Goal: Task Accomplishment & Management: Manage account settings

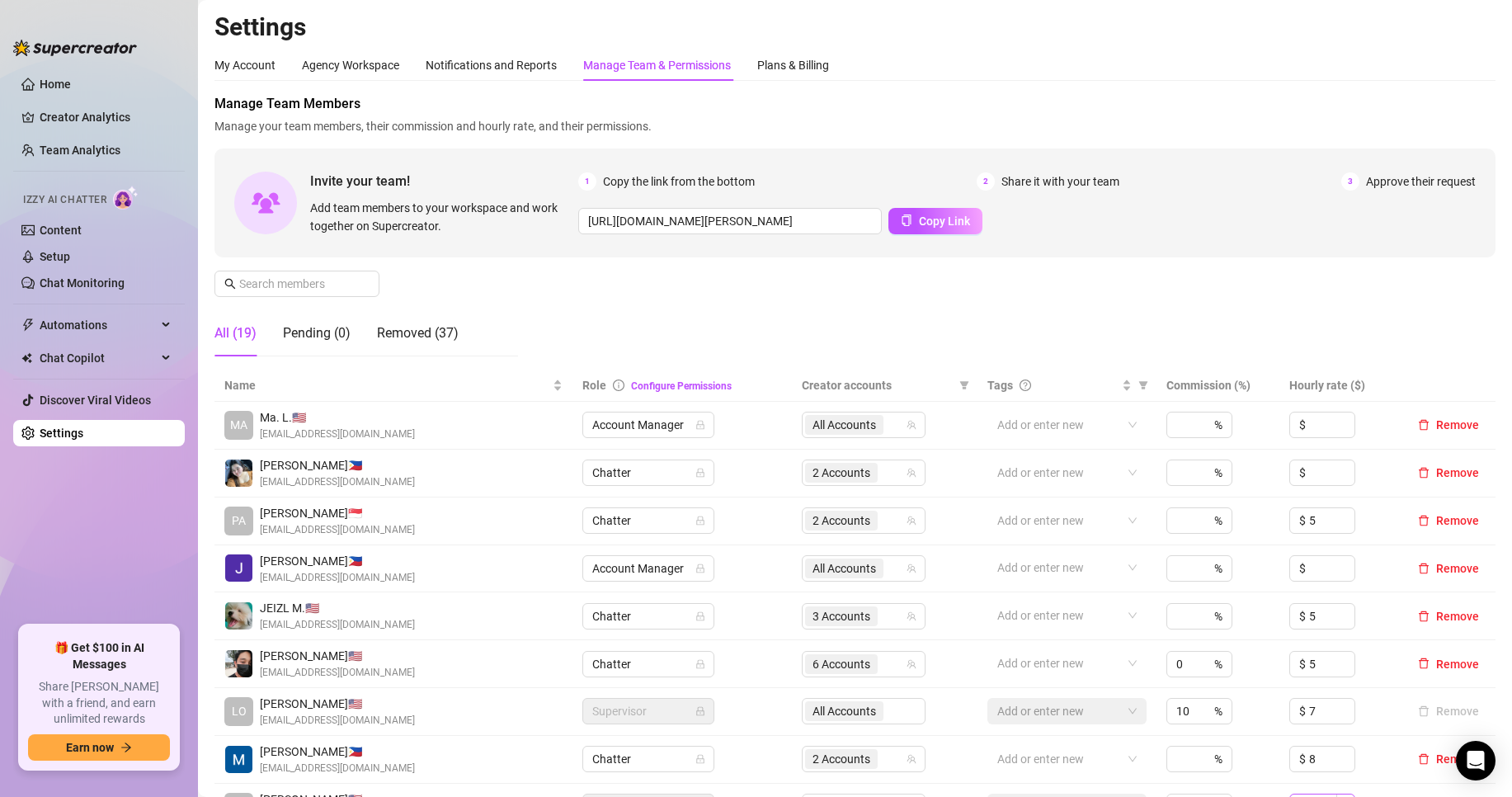
scroll to position [275, 0]
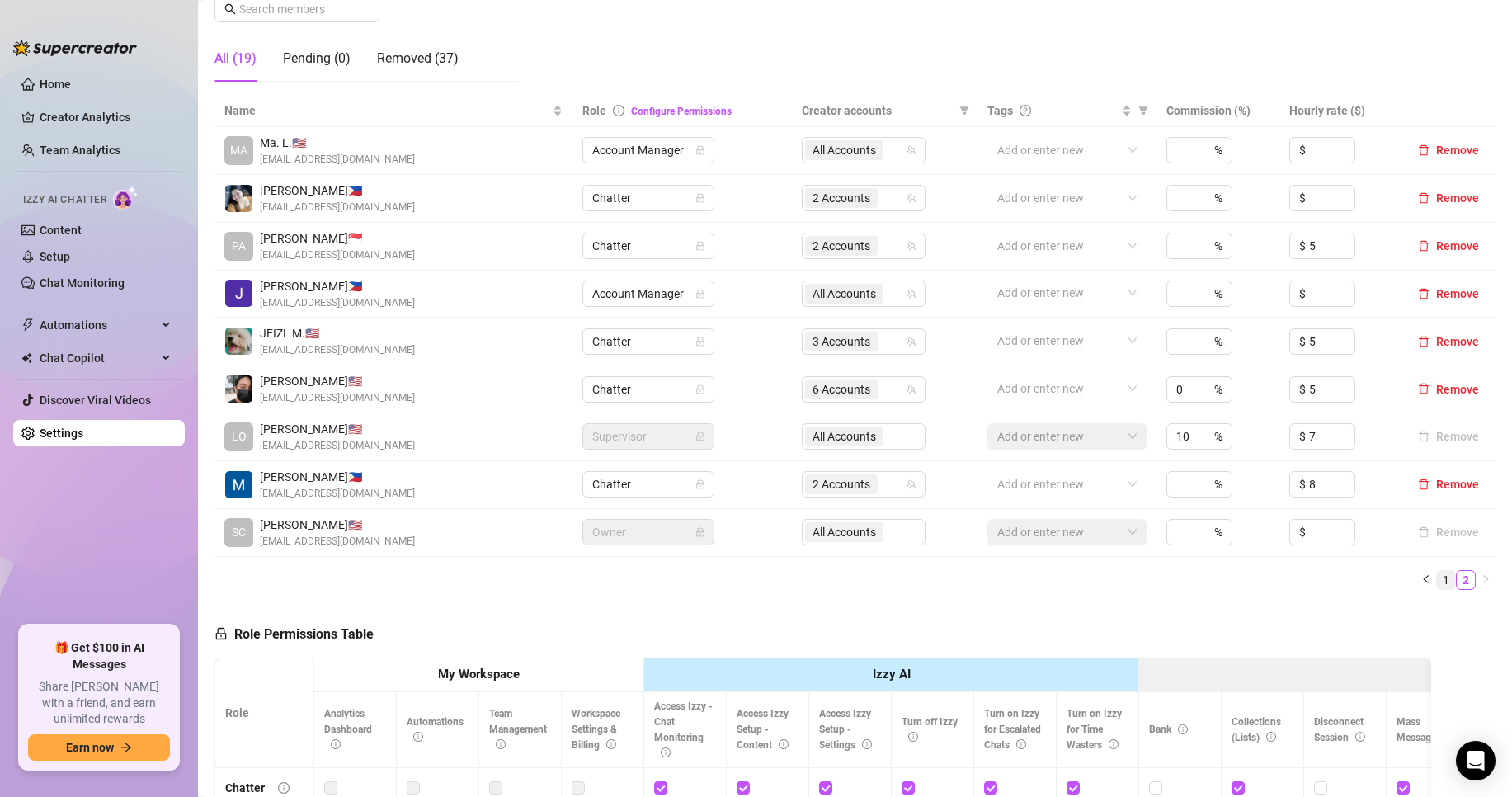
click at [1437, 579] on link "1" at bounding box center [1446, 579] width 18 height 18
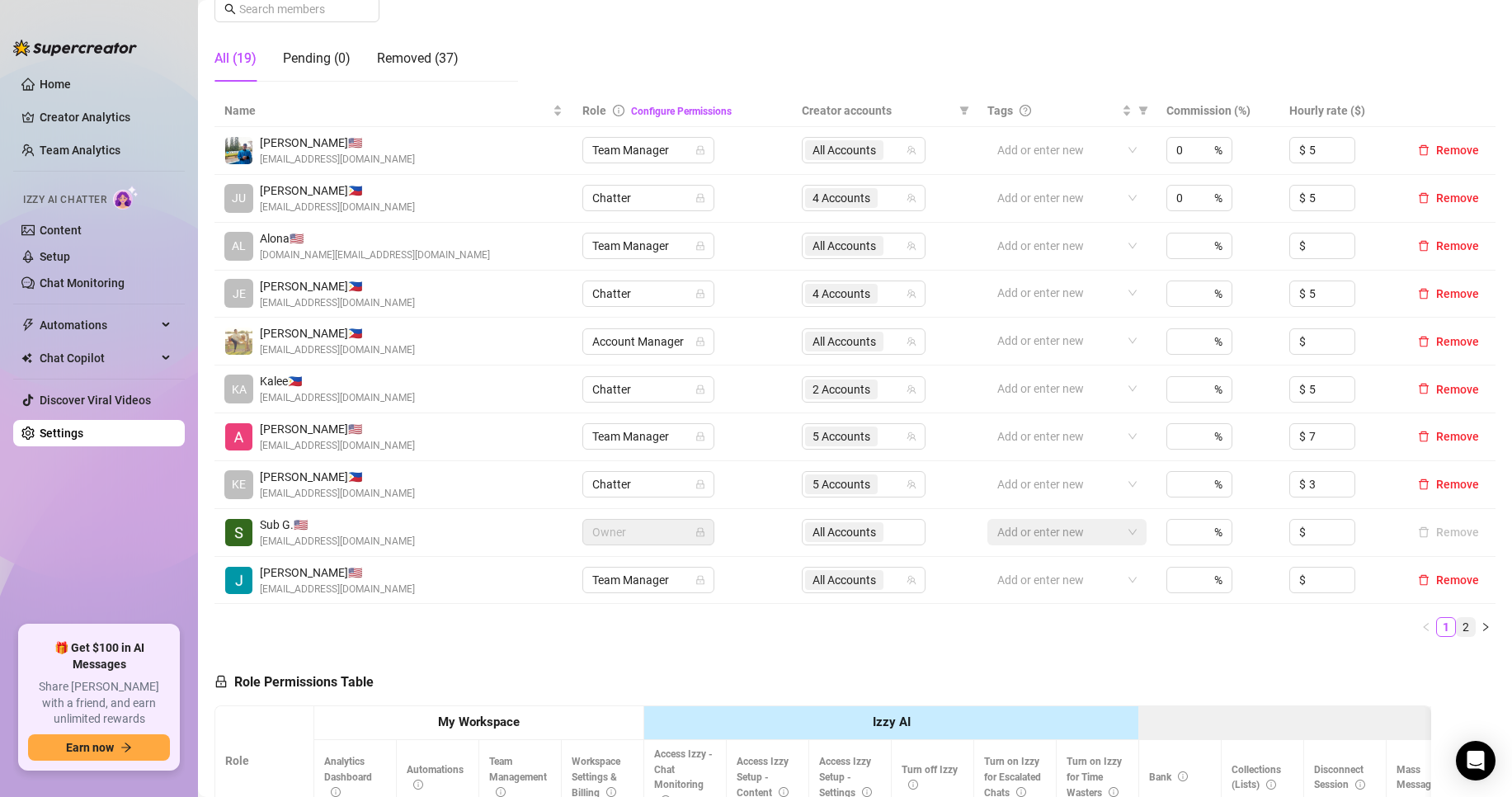
click at [1458, 625] on link "2" at bounding box center [1465, 627] width 18 height 18
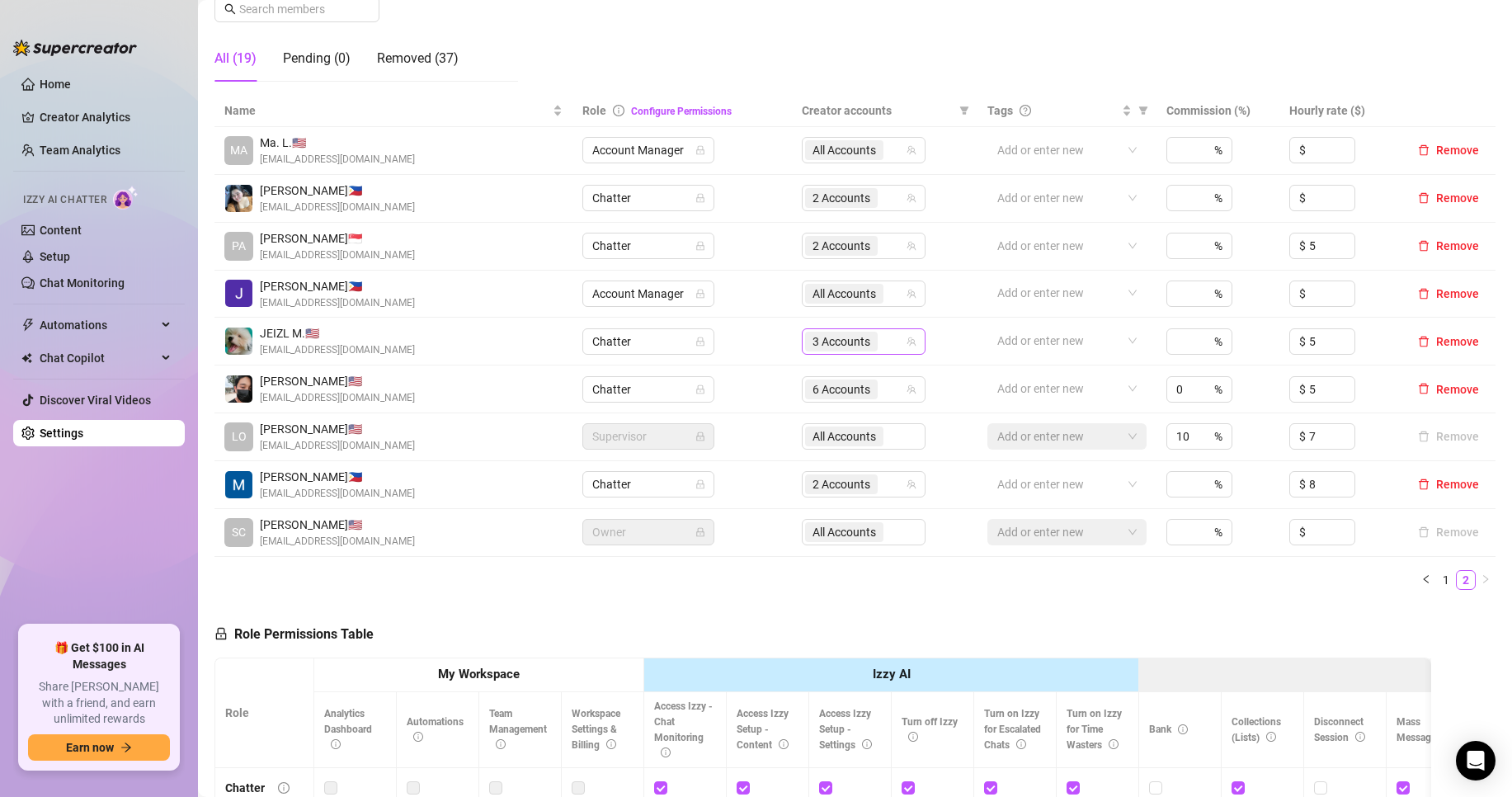
click at [873, 346] on div "3 Accounts" at bounding box center [843, 341] width 76 height 23
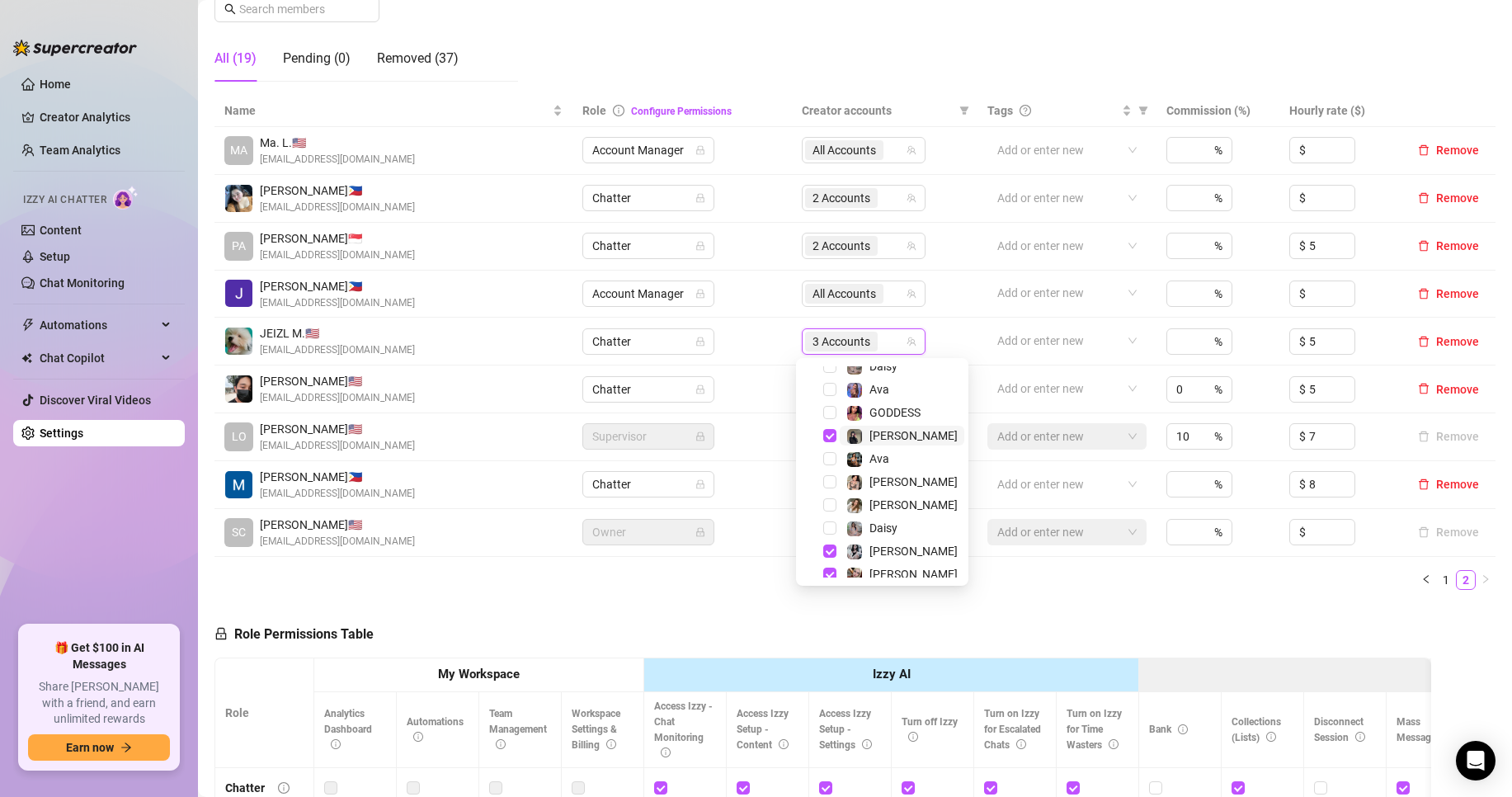
scroll to position [43, 0]
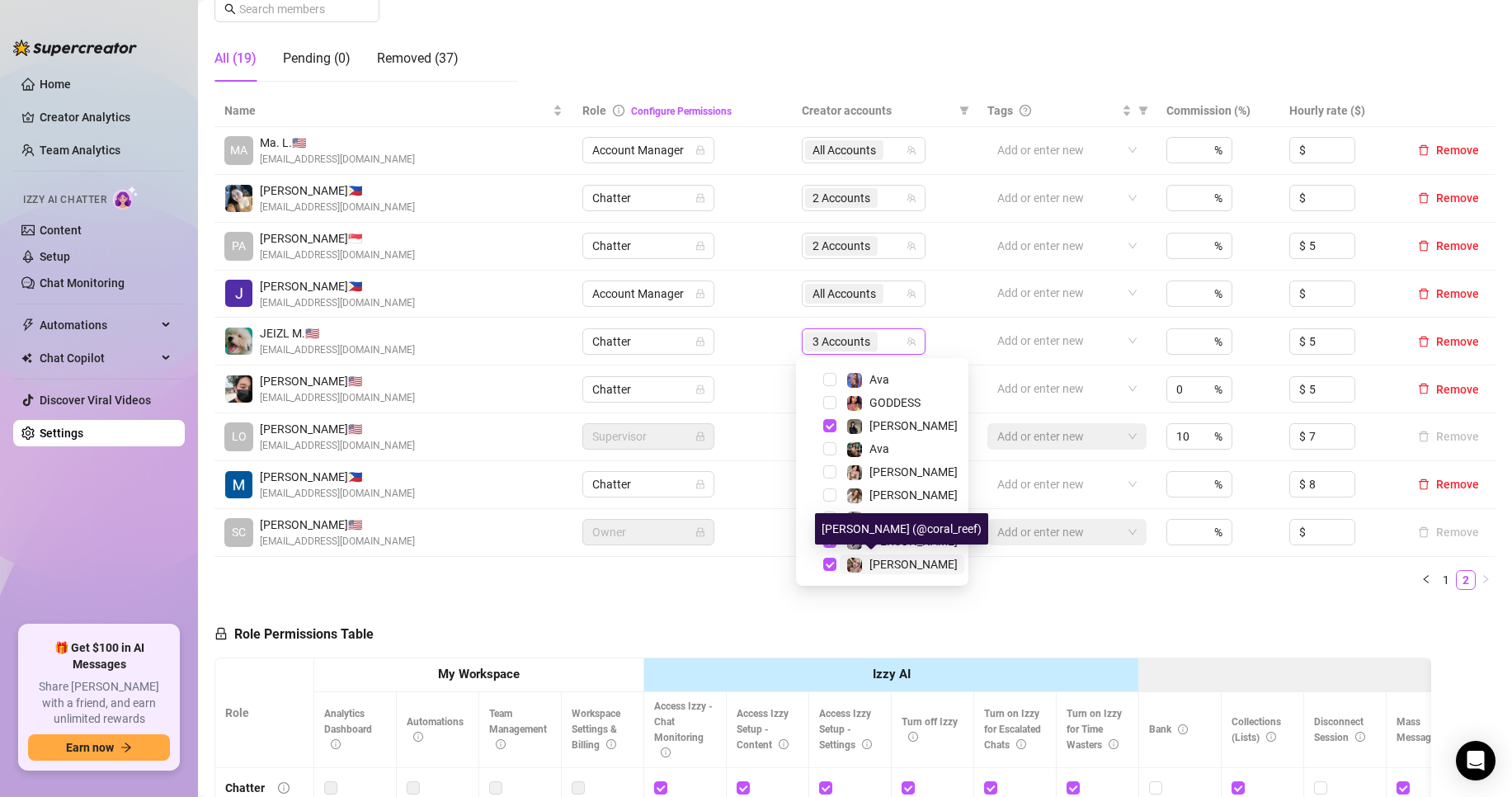
click at [894, 566] on span "[PERSON_NAME]" at bounding box center [913, 564] width 89 height 13
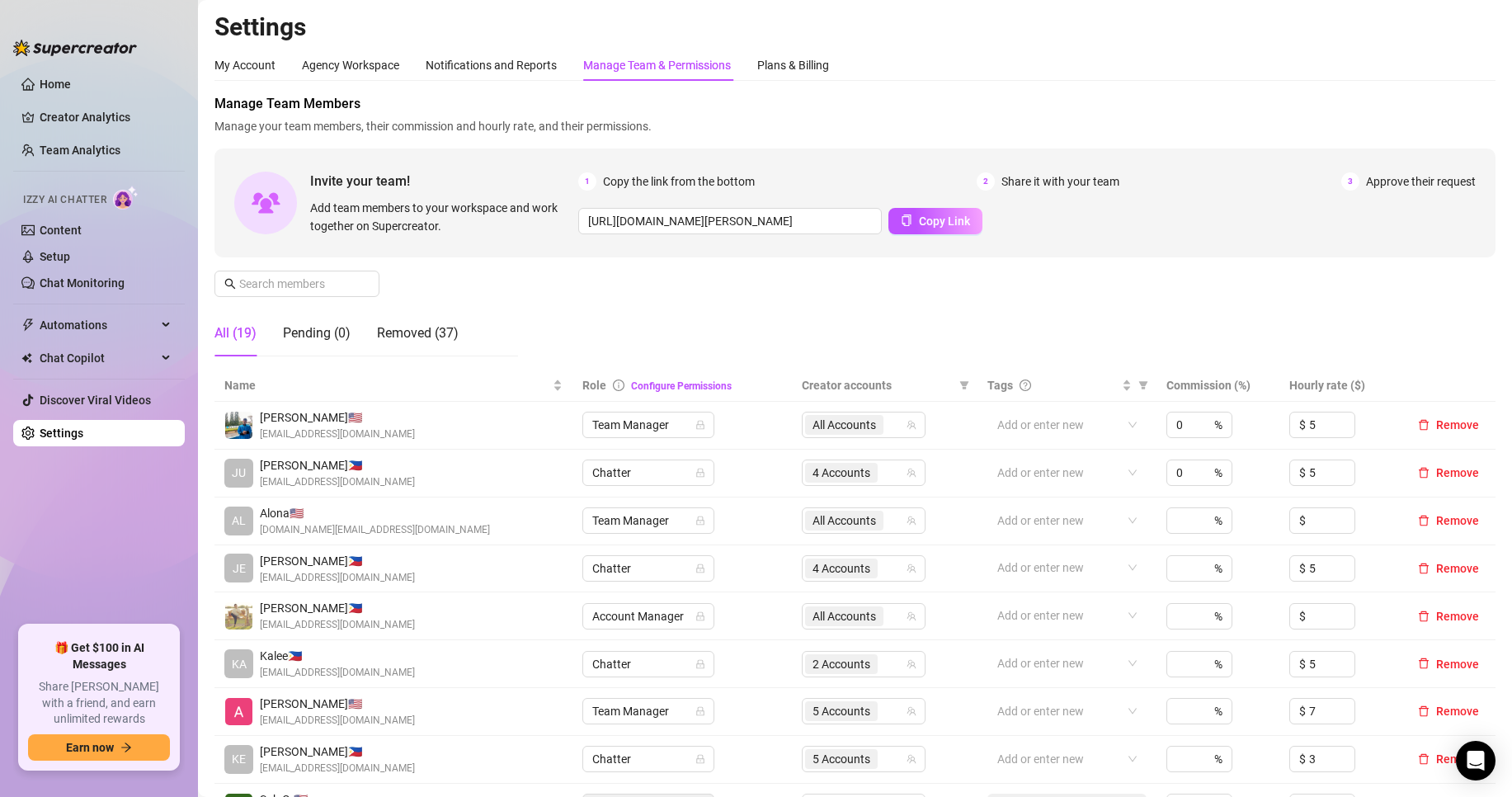
scroll to position [550, 0]
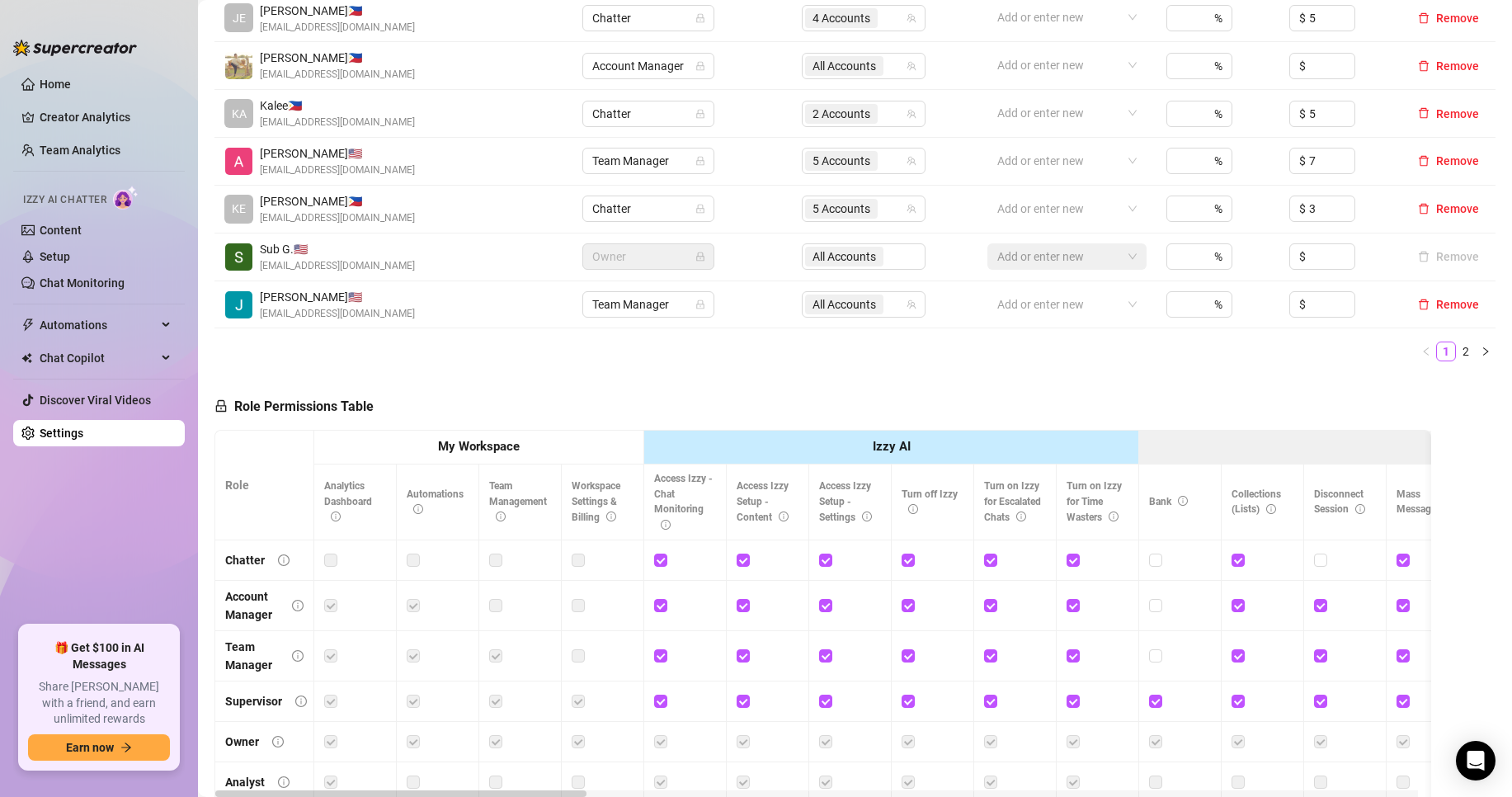
click at [1456, 351] on li "2" at bounding box center [1465, 351] width 20 height 20
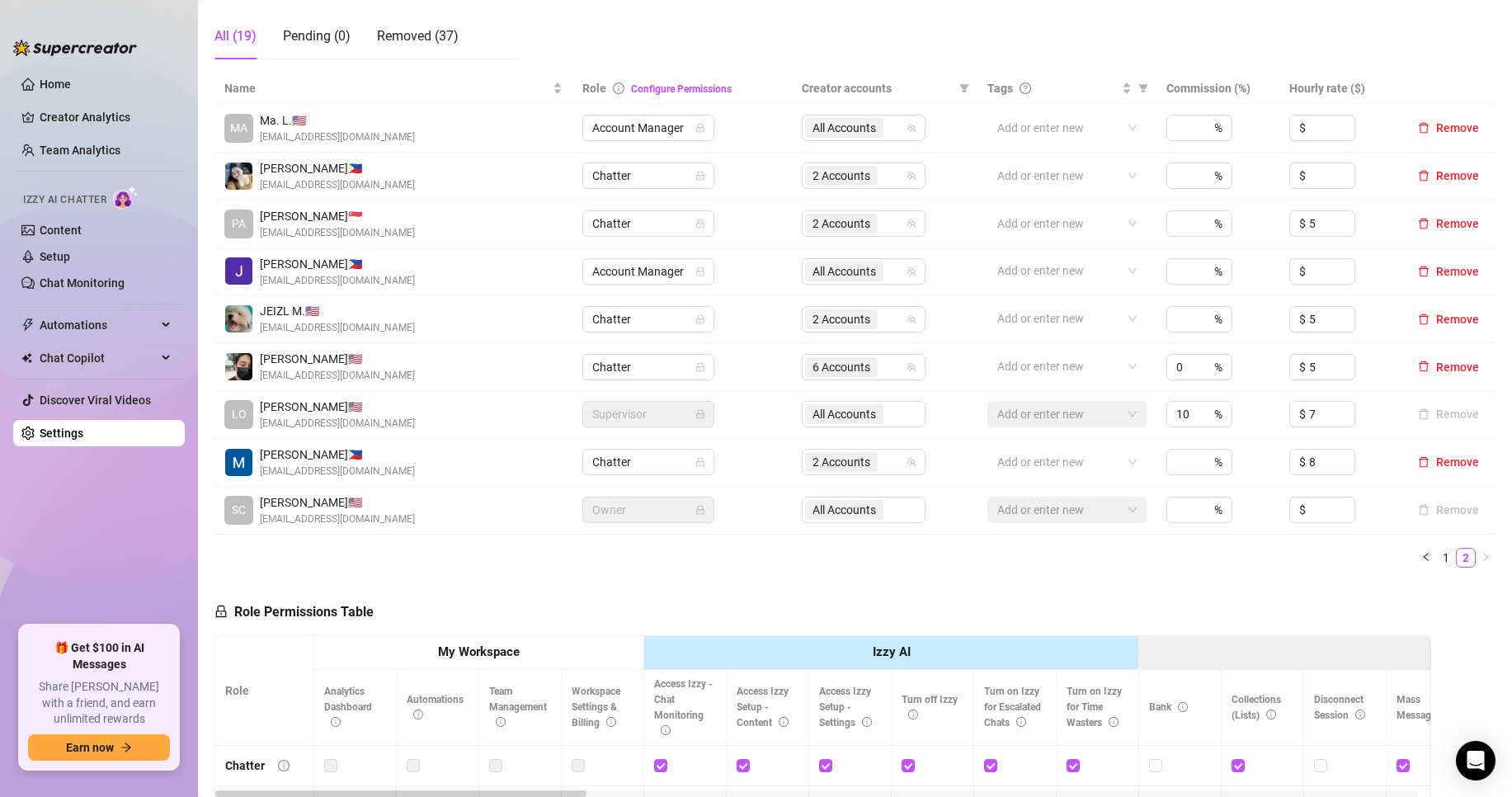
scroll to position [275, 0]
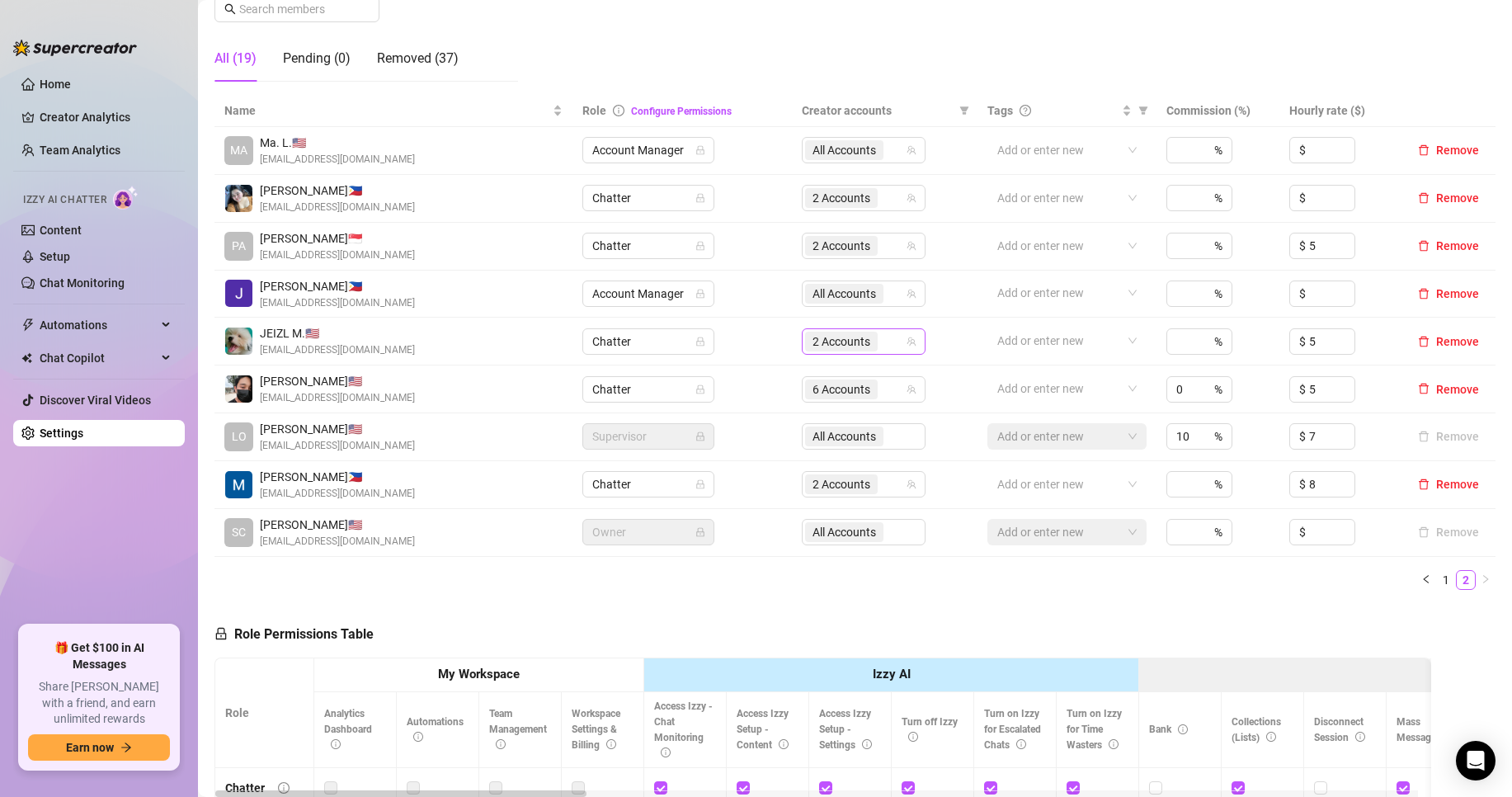
click at [861, 348] on span "2 Accounts" at bounding box center [841, 341] width 58 height 18
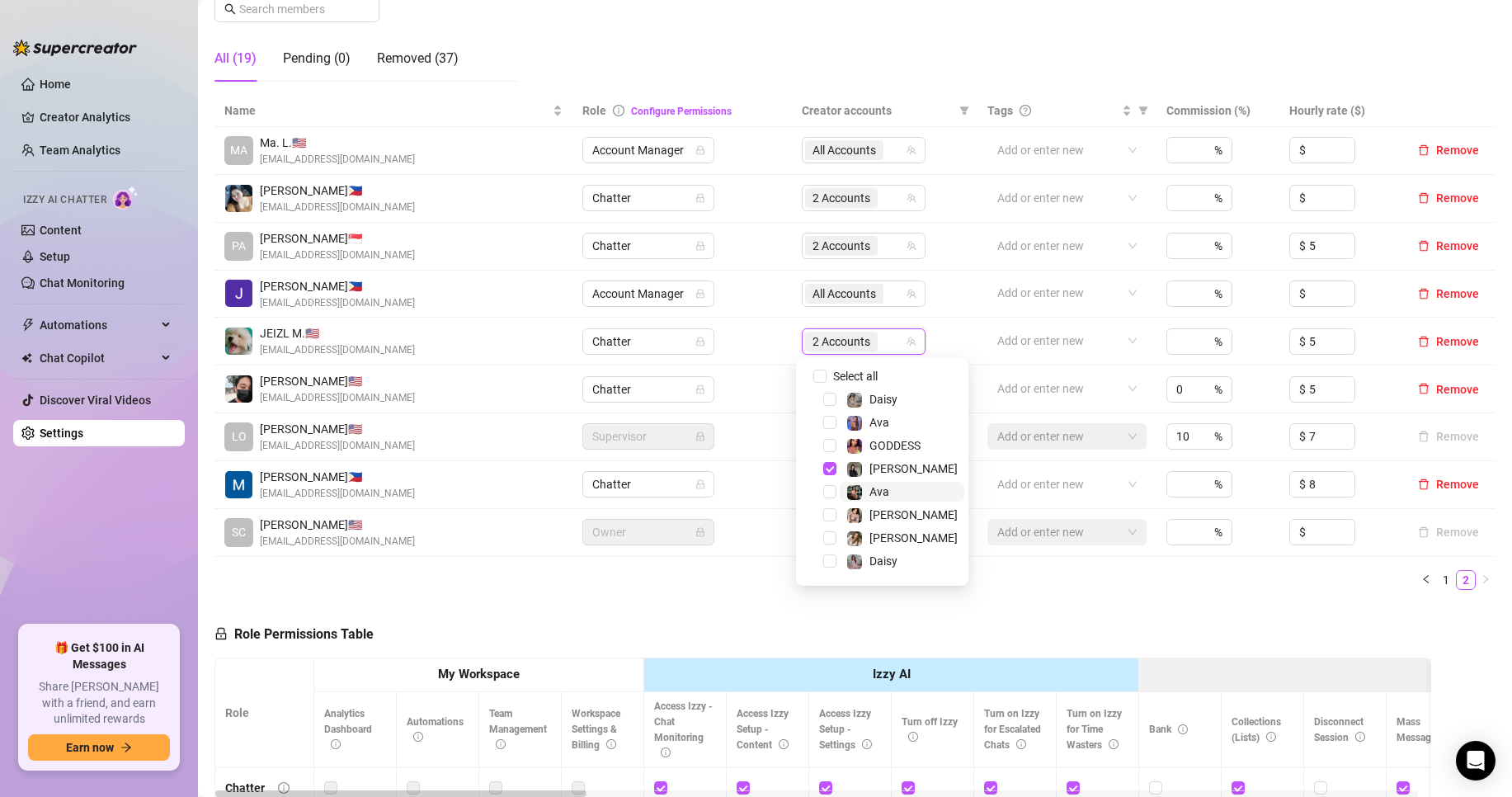
scroll to position [43, 0]
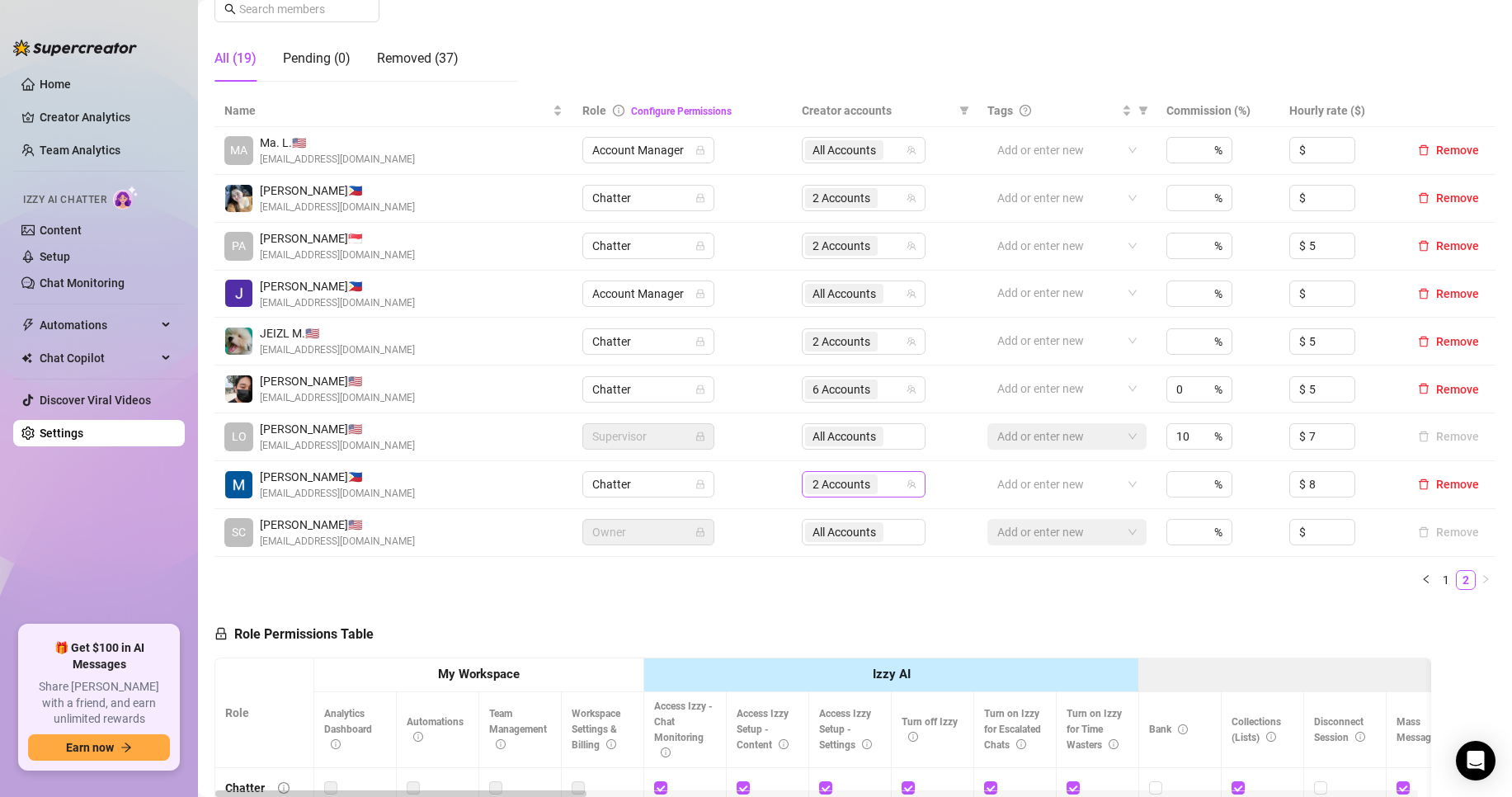
click at [829, 485] on span "2 Accounts" at bounding box center [841, 484] width 58 height 18
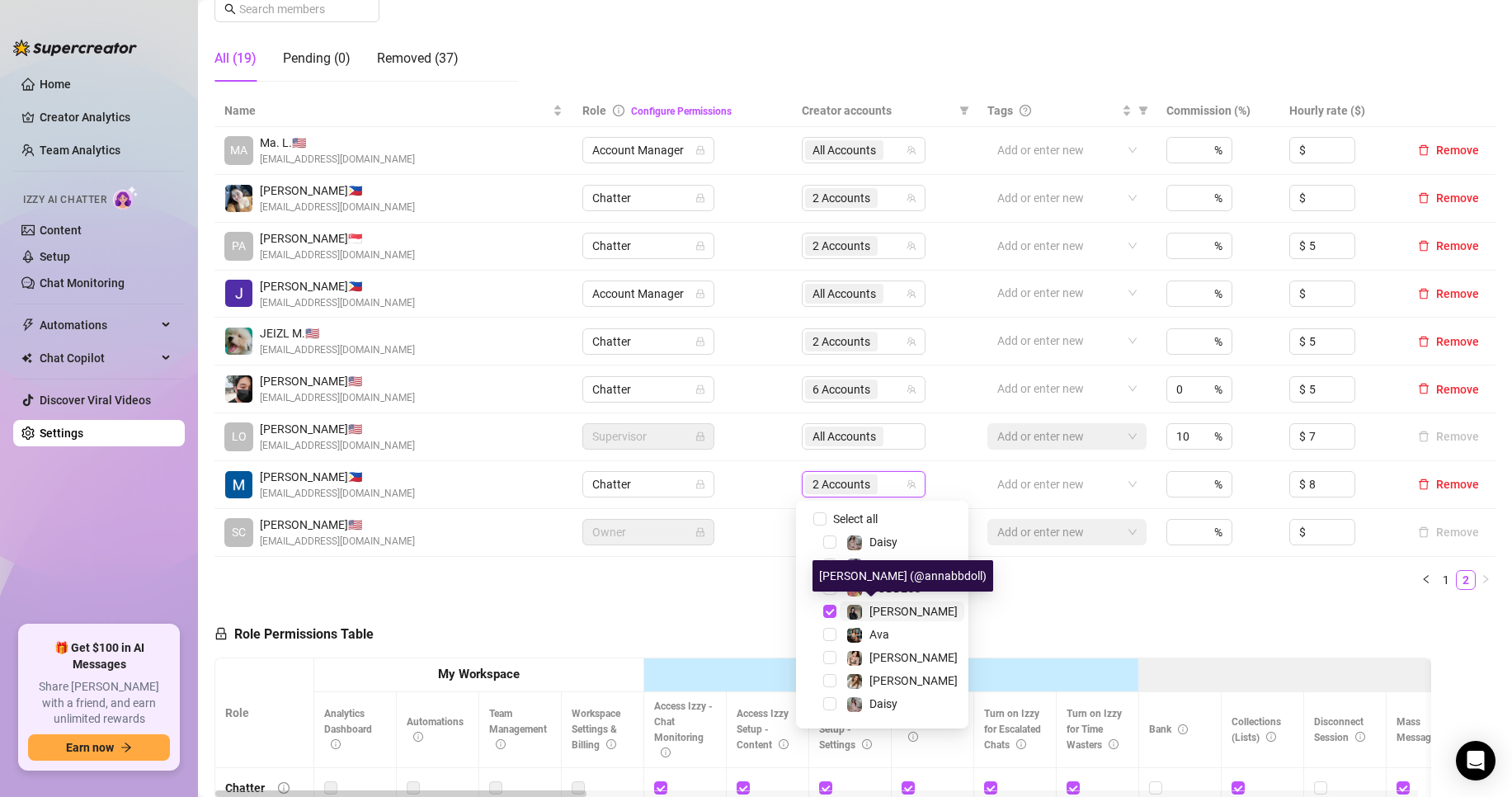
click at [889, 602] on div "[PERSON_NAME]" at bounding box center [913, 611] width 89 height 20
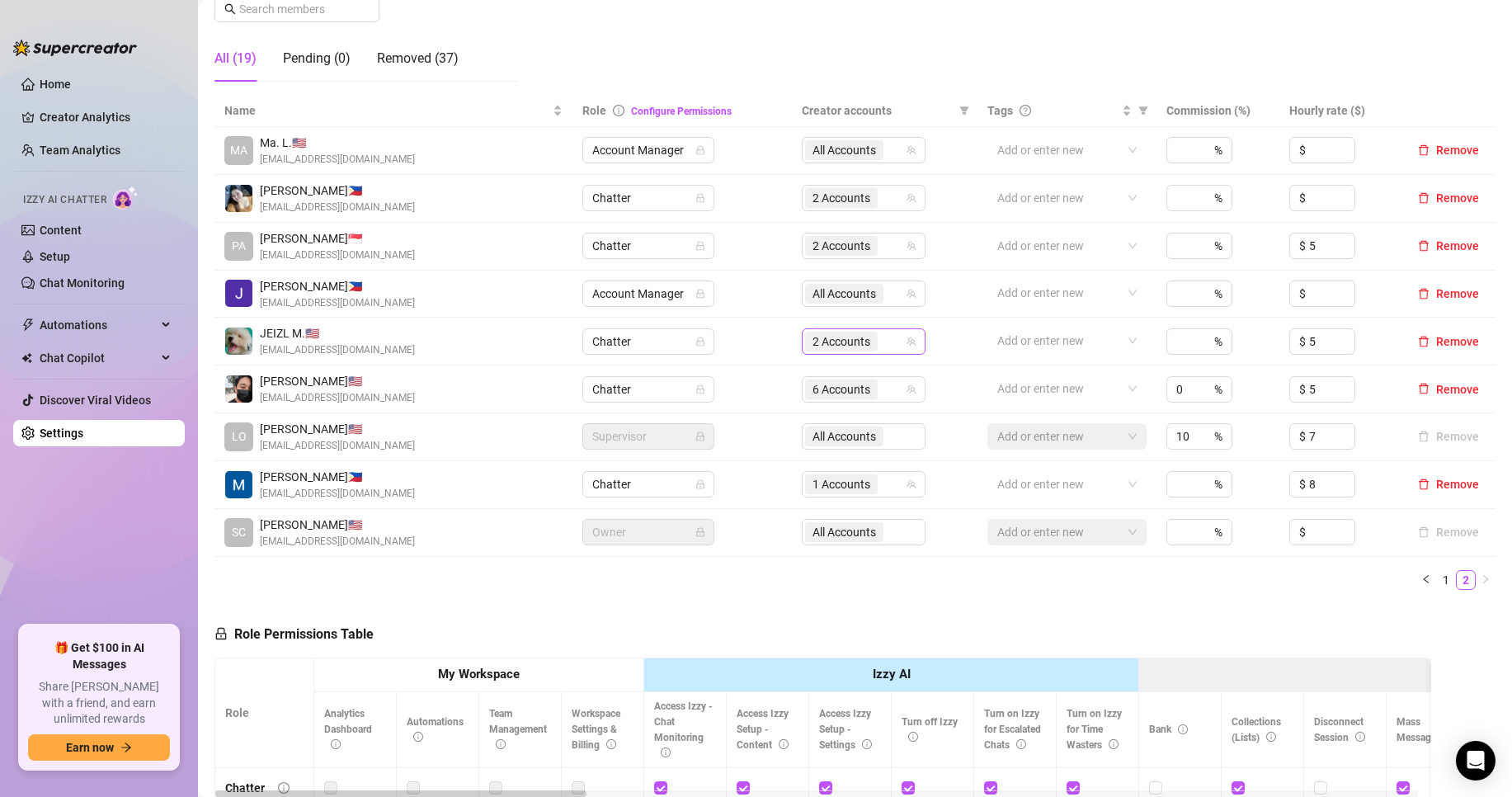
click at [819, 341] on span "2 Accounts" at bounding box center [841, 341] width 58 height 18
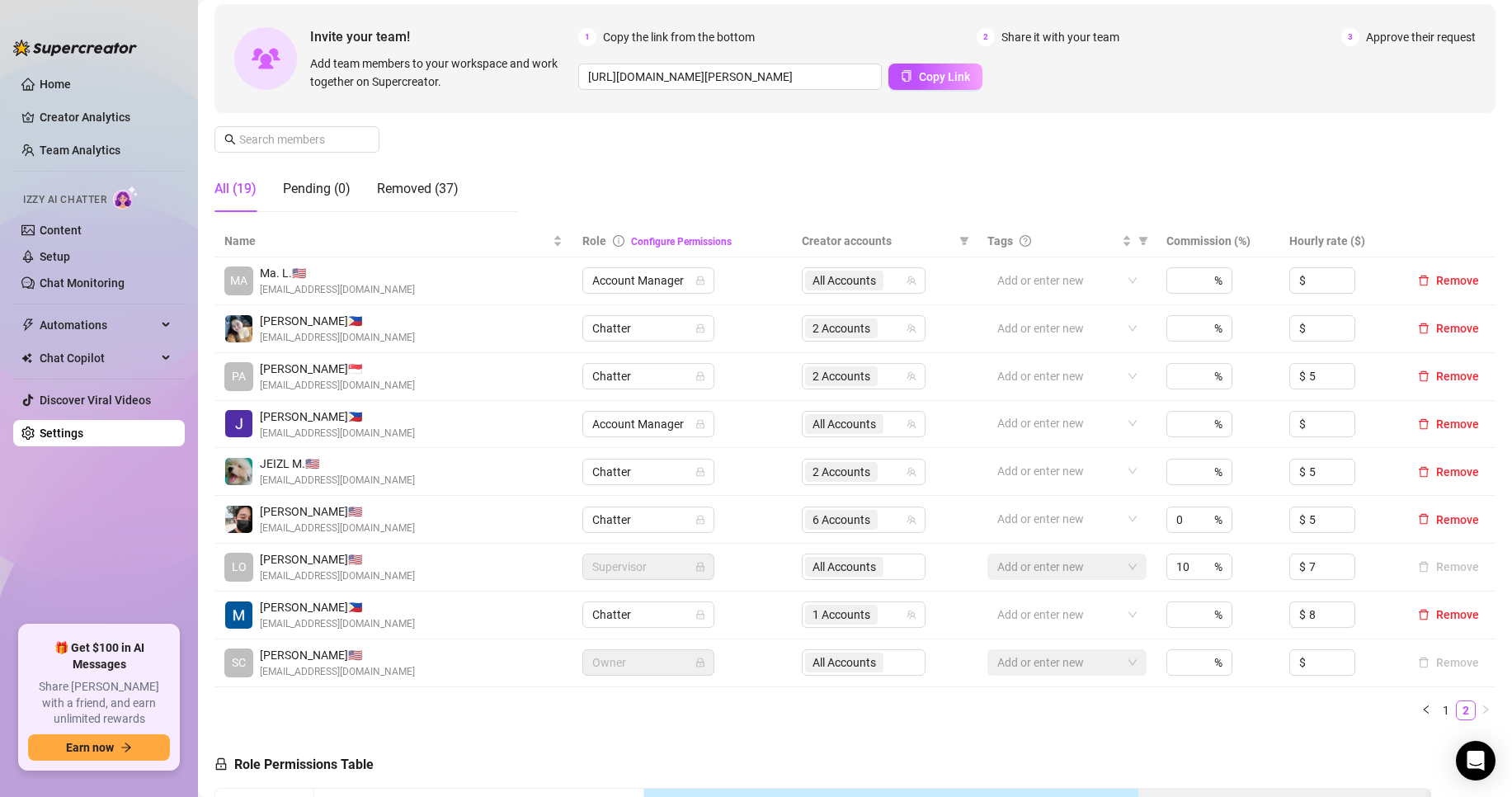
scroll to position [0, 0]
